Goal: Task Accomplishment & Management: Manage account settings

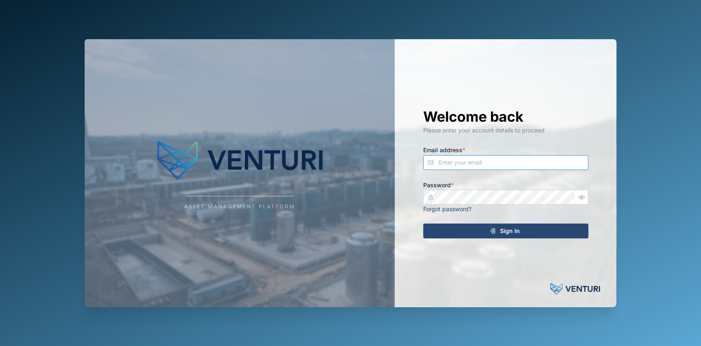
type input "[EMAIL_ADDRESS][DOMAIN_NAME]"
click at [554, 241] on div "Welcome back Please enter your account details to proceed Email address * fe-te…" at bounding box center [505, 173] width 198 height 268
click at [557, 231] on div "Sign In" at bounding box center [504, 231] width 152 height 14
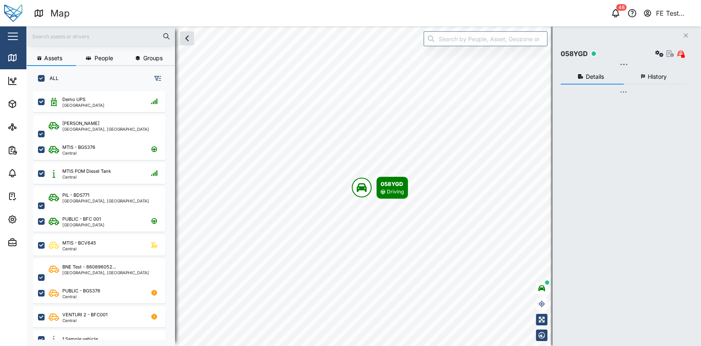
scroll to position [244, 128]
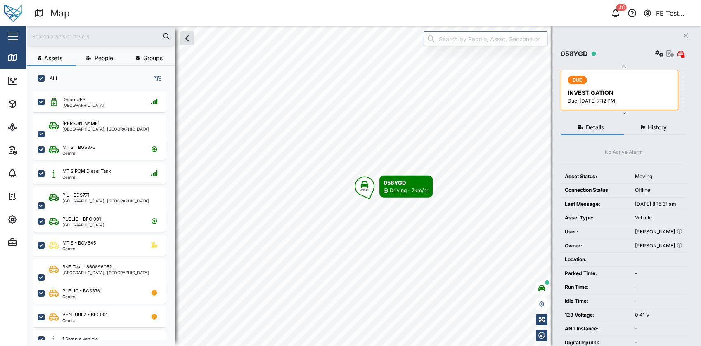
click at [8, 31] on button "button" at bounding box center [13, 36] width 14 height 14
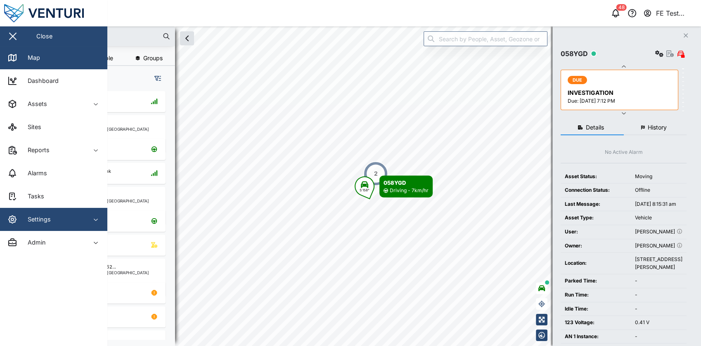
click at [61, 212] on span "Settings" at bounding box center [44, 219] width 75 height 23
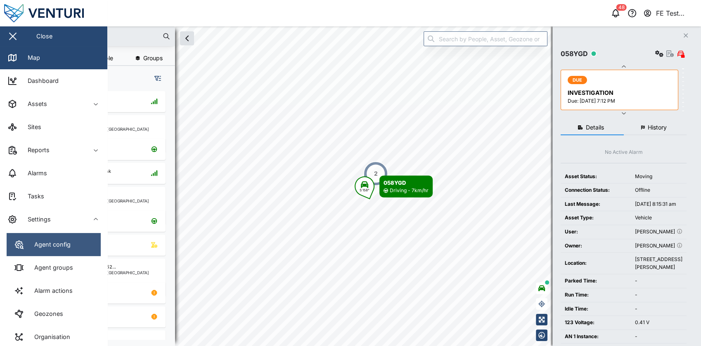
click at [69, 236] on link "Agent config" at bounding box center [54, 244] width 94 height 23
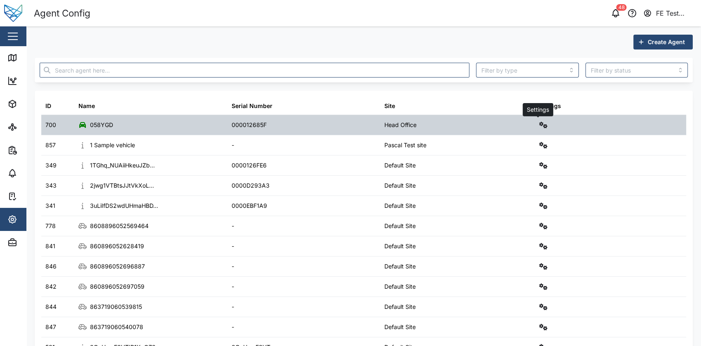
click at [539, 125] on icon "button" at bounding box center [543, 125] width 8 height 7
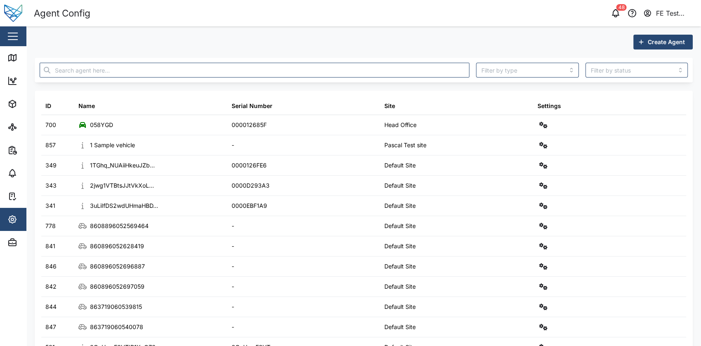
click at [354, 50] on div "Create Agent ID Name Serial Number Site Settings 700 058YGD 000012685F Head Off…" at bounding box center [364, 290] width 658 height 510
click at [357, 64] on input "text" at bounding box center [255, 70] width 430 height 15
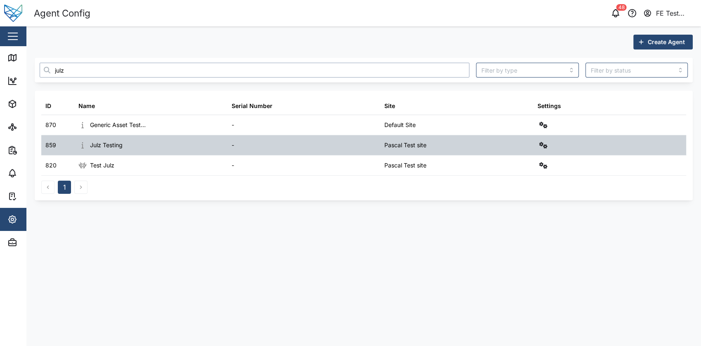
type input "julz"
click at [545, 146] on icon "button" at bounding box center [543, 145] width 8 height 7
click at [522, 160] on div "Configure" at bounding box center [512, 164] width 57 height 9
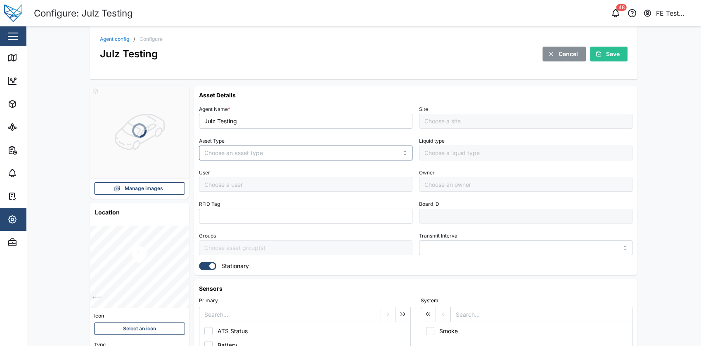
type input "MANUAL"
type input "VEHICLE"
type input "5 minutes"
type input "Pascal Test site"
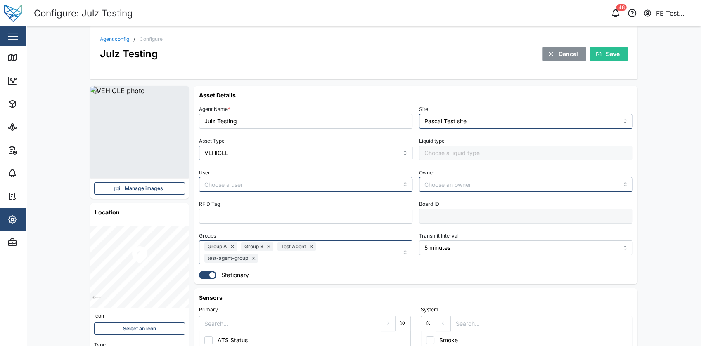
click at [155, 189] on span "Manage images" at bounding box center [144, 189] width 38 height 12
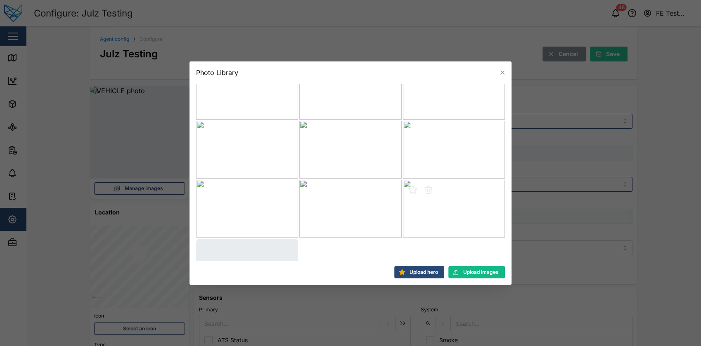
scroll to position [175, 0]
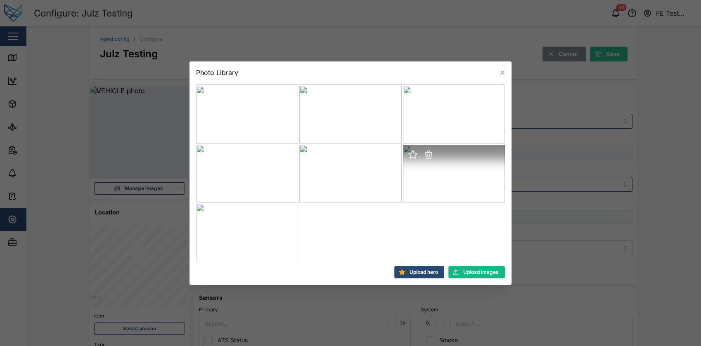
click at [414, 159] on button "button" at bounding box center [413, 155] width 12 height 12
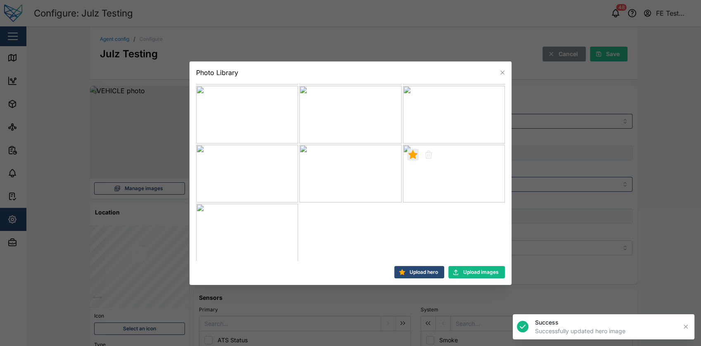
click at [435, 276] on span "Upload hero" at bounding box center [423, 273] width 28 height 12
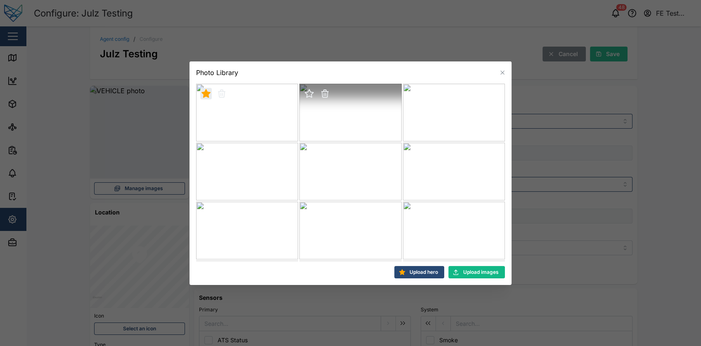
click at [326, 91] on icon "button" at bounding box center [325, 94] width 10 height 10
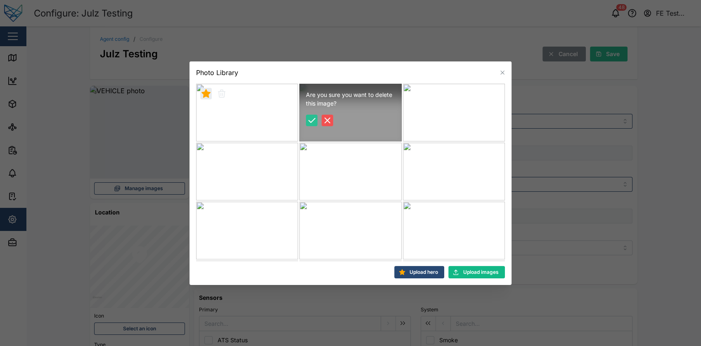
click at [309, 119] on icon "button" at bounding box center [312, 121] width 10 height 10
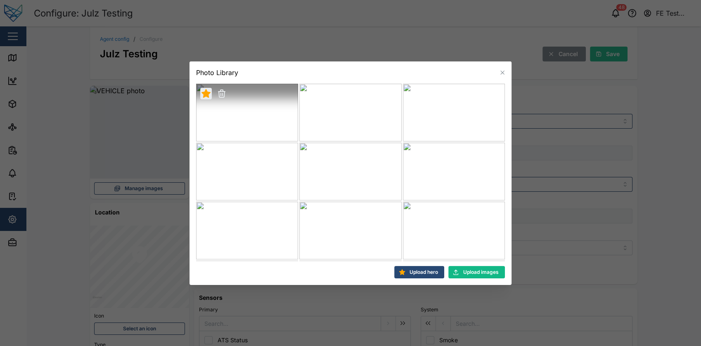
click at [222, 92] on icon "button" at bounding box center [222, 95] width 6 height 6
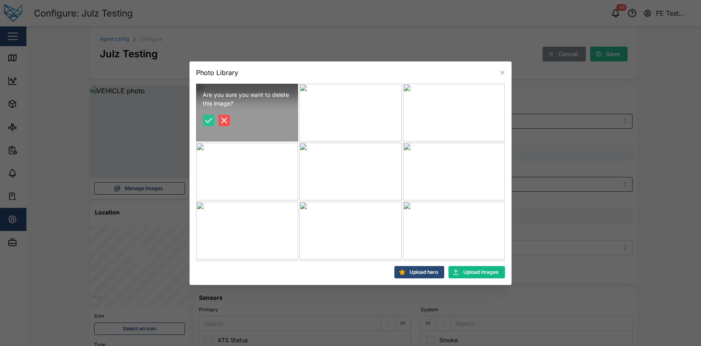
click at [211, 122] on icon "button" at bounding box center [208, 121] width 10 height 10
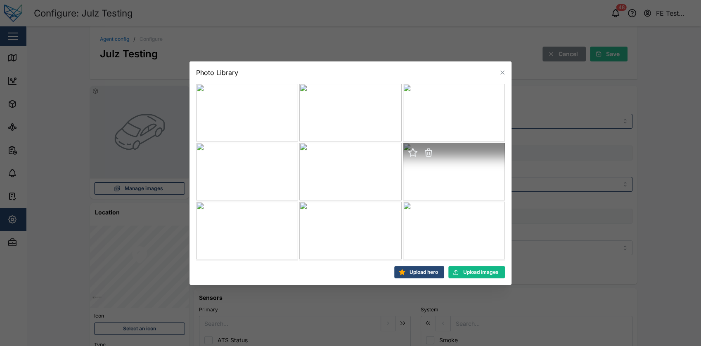
scroll to position [116, 0]
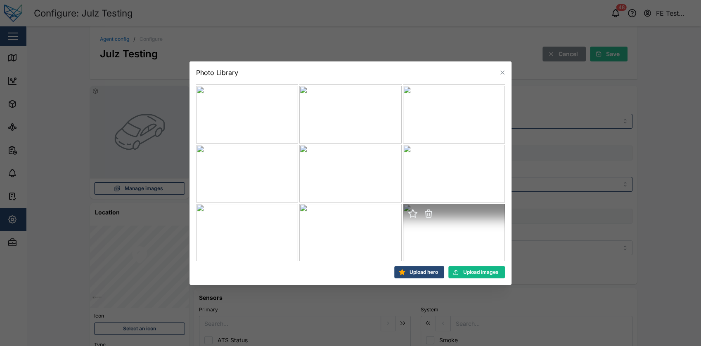
click at [411, 216] on icon "button" at bounding box center [413, 214] width 8 height 8
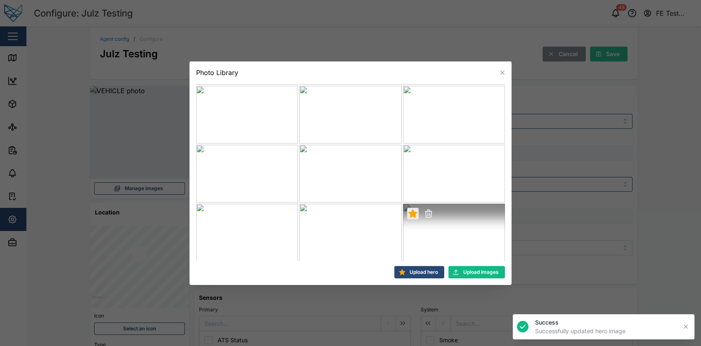
click at [421, 265] on div "Upload hero Upload images" at bounding box center [350, 184] width 322 height 201
click at [409, 274] on span "Upload hero" at bounding box center [423, 273] width 28 height 12
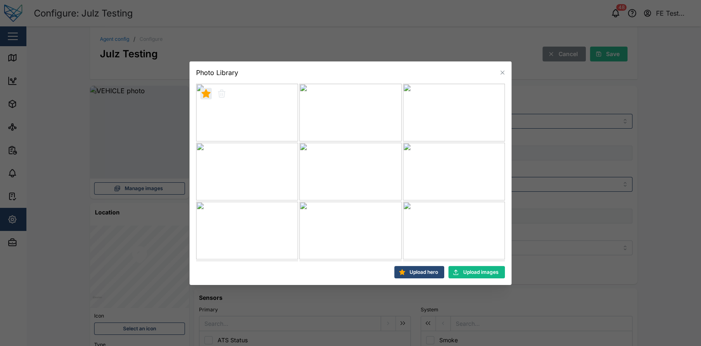
click at [401, 271] on icon "button" at bounding box center [402, 272] width 6 height 6
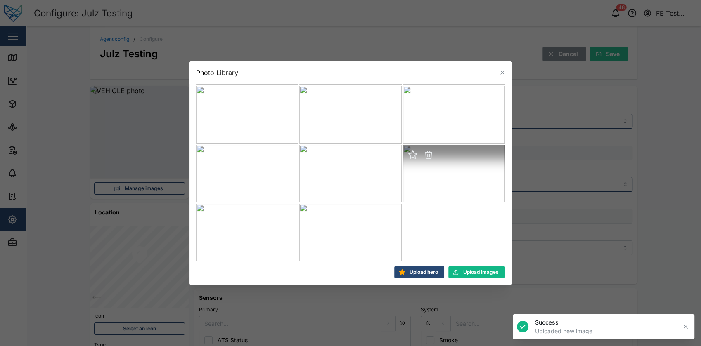
scroll to position [175, 0]
click at [441, 174] on div at bounding box center [454, 174] width 102 height 58
click at [409, 156] on icon "button" at bounding box center [413, 155] width 8 height 8
click at [502, 68] on div "Photo Library" at bounding box center [350, 72] width 322 height 22
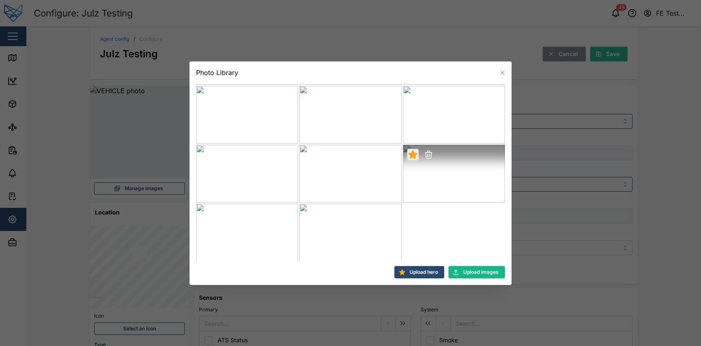
click at [499, 74] on icon "button" at bounding box center [502, 72] width 7 height 7
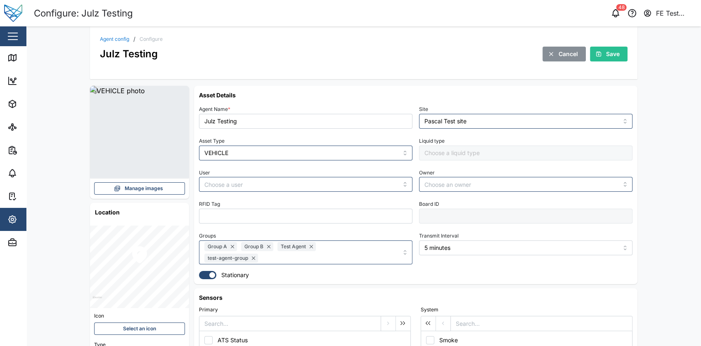
click at [15, 43] on div "Close" at bounding box center [53, 36] width 107 height 20
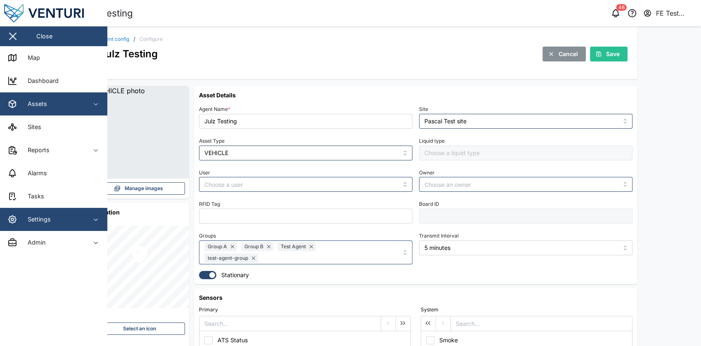
click at [73, 94] on span "Assets" at bounding box center [44, 103] width 75 height 23
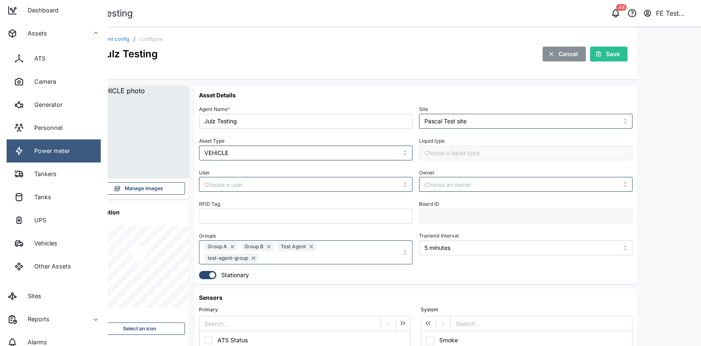
scroll to position [70, 0]
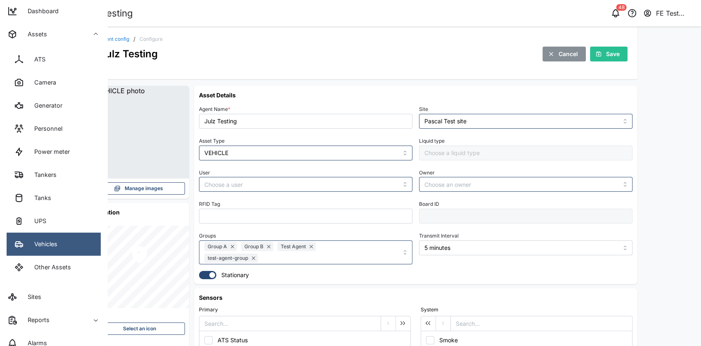
click at [50, 240] on div "Vehicles" at bounding box center [42, 244] width 29 height 9
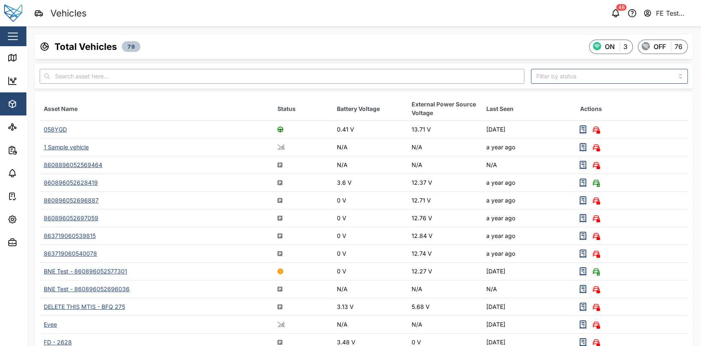
click at [198, 69] on input "text" at bounding box center [282, 76] width 484 height 15
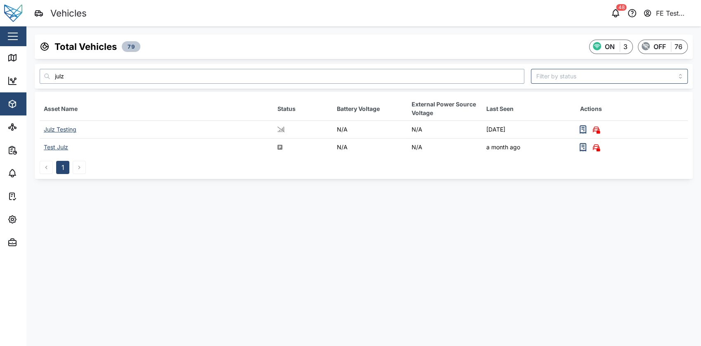
type input "julz"
click at [65, 128] on div "Julz Testing" at bounding box center [60, 129] width 33 height 7
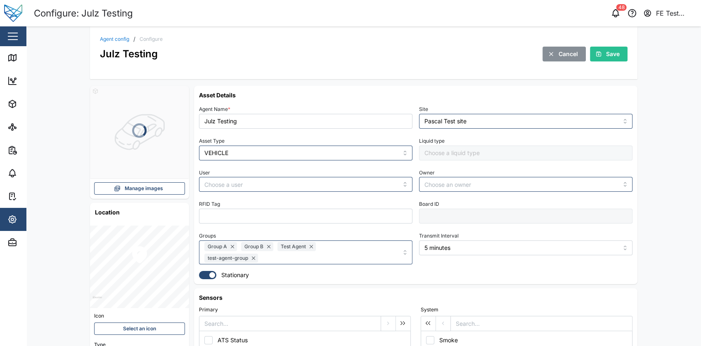
type input "Pascal Test site"
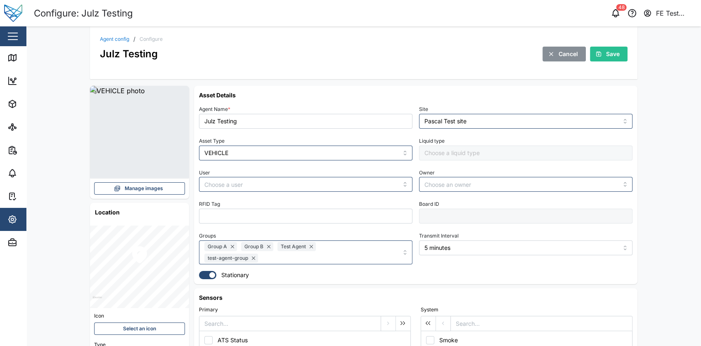
click at [136, 194] on span "Manage images" at bounding box center [144, 189] width 38 height 12
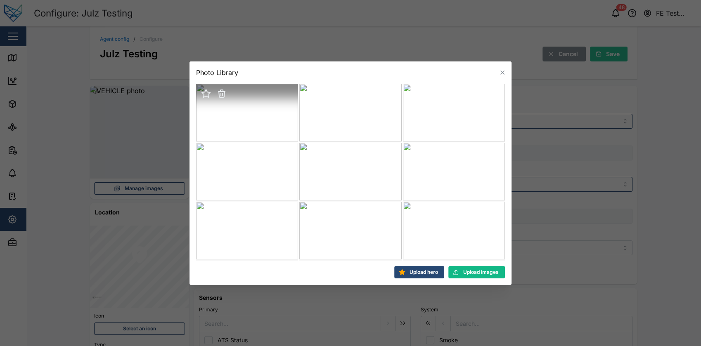
click at [224, 92] on icon "button" at bounding box center [222, 95] width 6 height 6
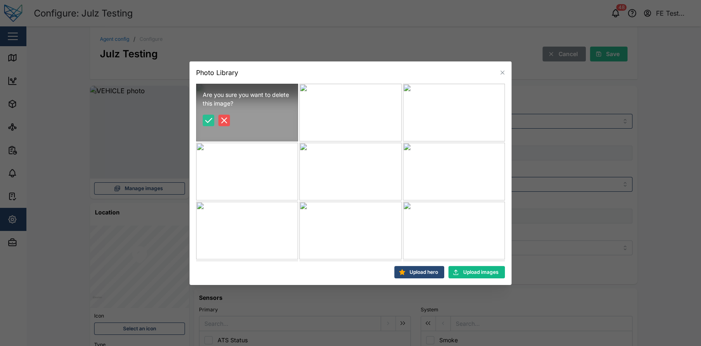
click at [205, 121] on icon "button" at bounding box center [208, 121] width 10 height 10
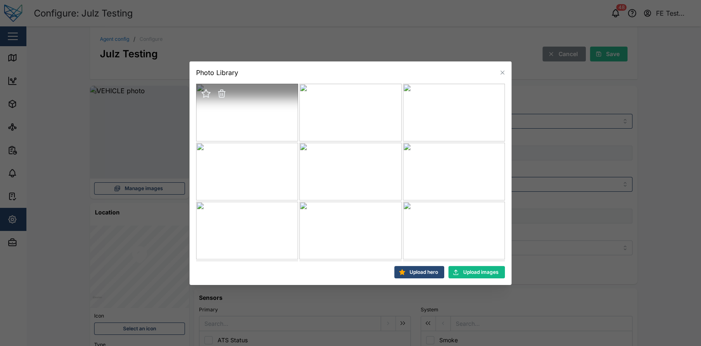
click at [221, 89] on icon "button" at bounding box center [222, 94] width 10 height 10
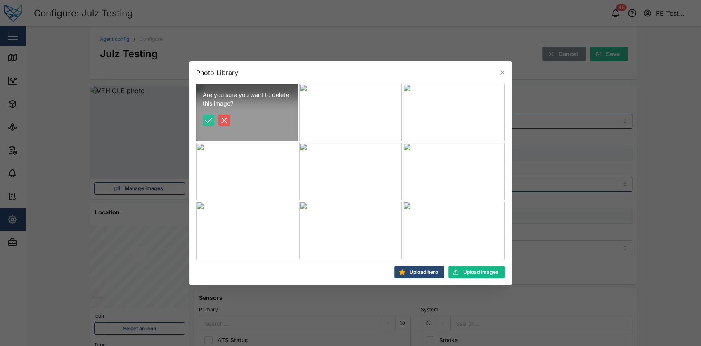
click at [203, 122] on icon "button" at bounding box center [208, 121] width 10 height 10
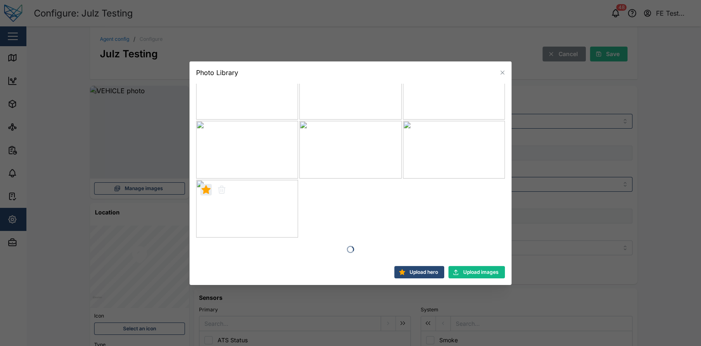
scroll to position [116, 0]
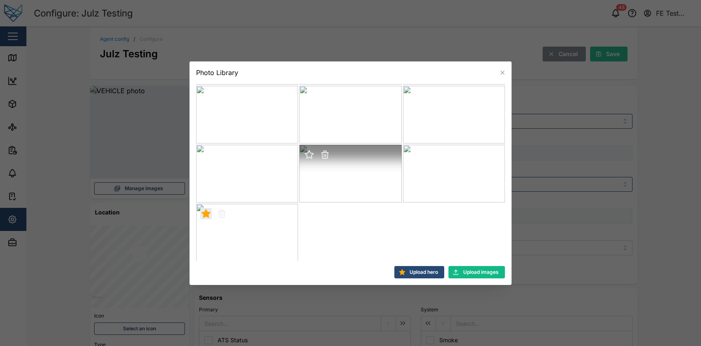
click at [351, 165] on div at bounding box center [350, 174] width 102 height 58
click at [307, 154] on icon "button" at bounding box center [309, 155] width 8 height 8
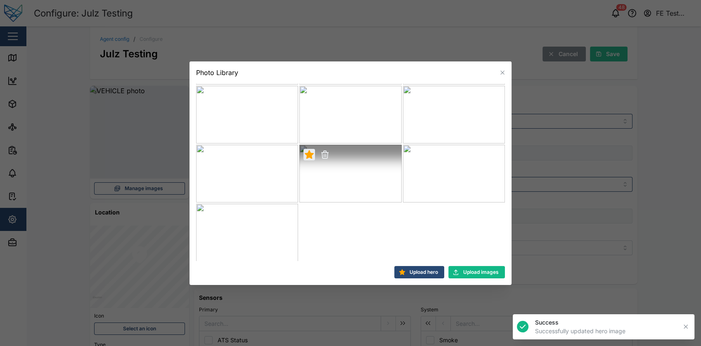
click at [504, 76] on icon "button" at bounding box center [502, 72] width 7 height 7
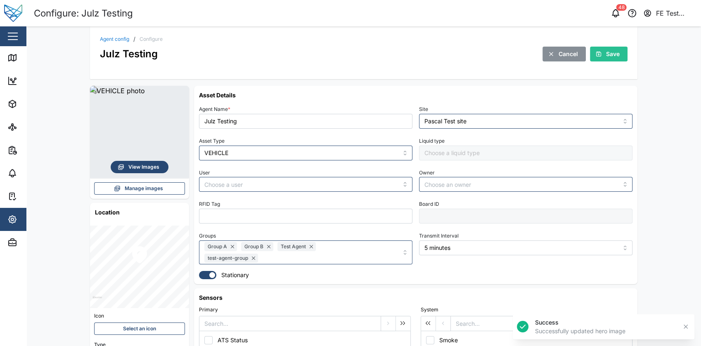
click at [134, 163] on span "View Images" at bounding box center [143, 167] width 31 height 12
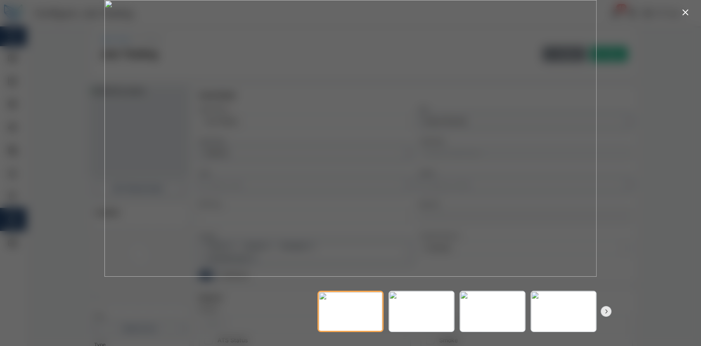
click at [607, 311] on icon "button" at bounding box center [605, 311] width 7 height 7
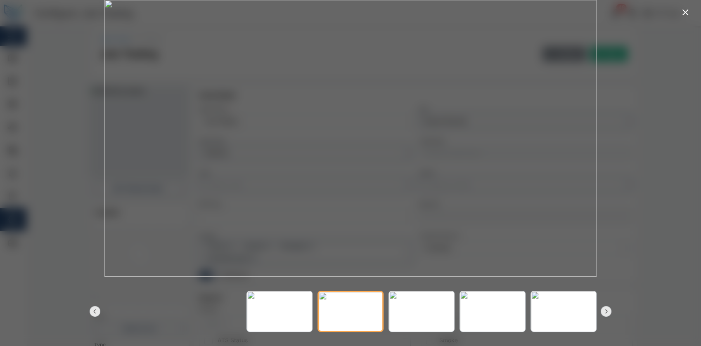
drag, startPoint x: 607, startPoint y: 311, endPoint x: 607, endPoint y: 315, distance: 4.1
click at [607, 315] on icon "button" at bounding box center [605, 311] width 7 height 7
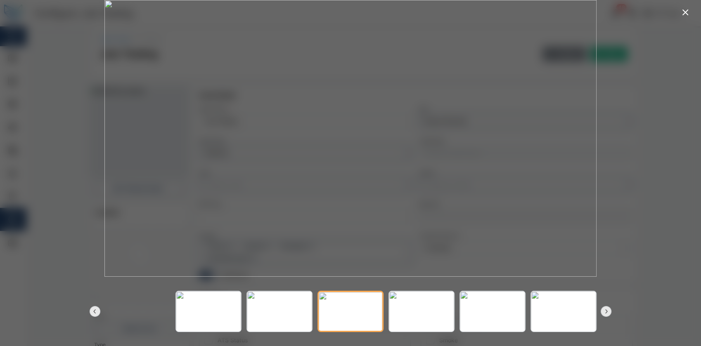
click at [685, 10] on icon "button" at bounding box center [685, 12] width 10 height 10
